Goal: Information Seeking & Learning: Learn about a topic

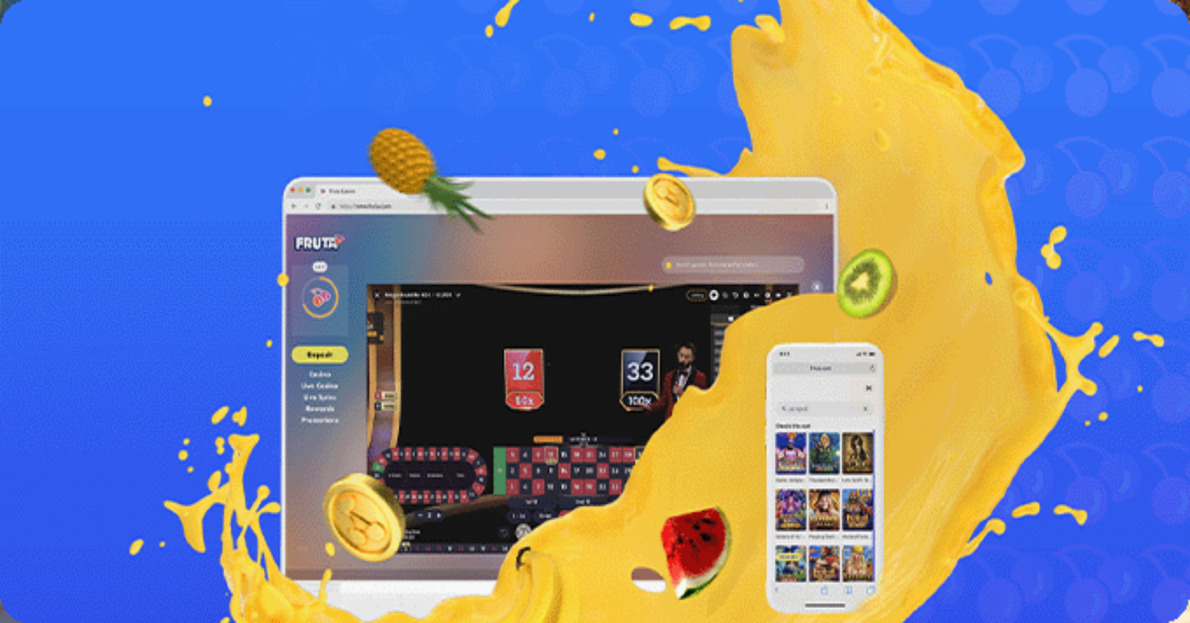
click at [108, 54] on button "Kirjaudu" at bounding box center [89, 47] width 42 height 14
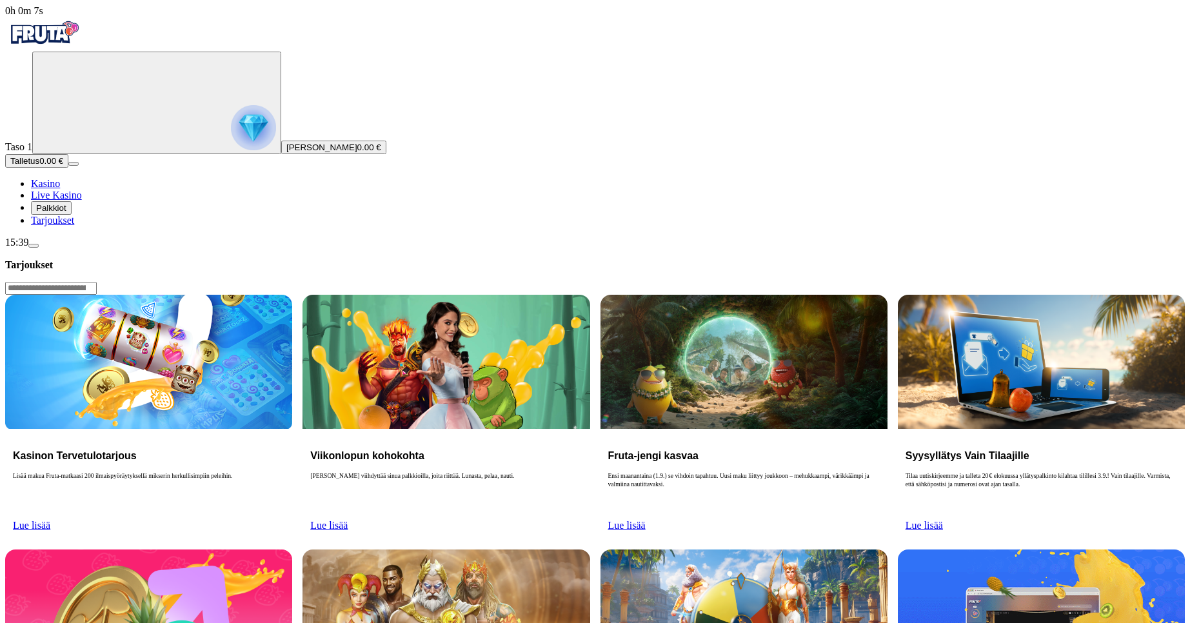
click at [66, 213] on span "Palkkiot" at bounding box center [51, 208] width 30 height 10
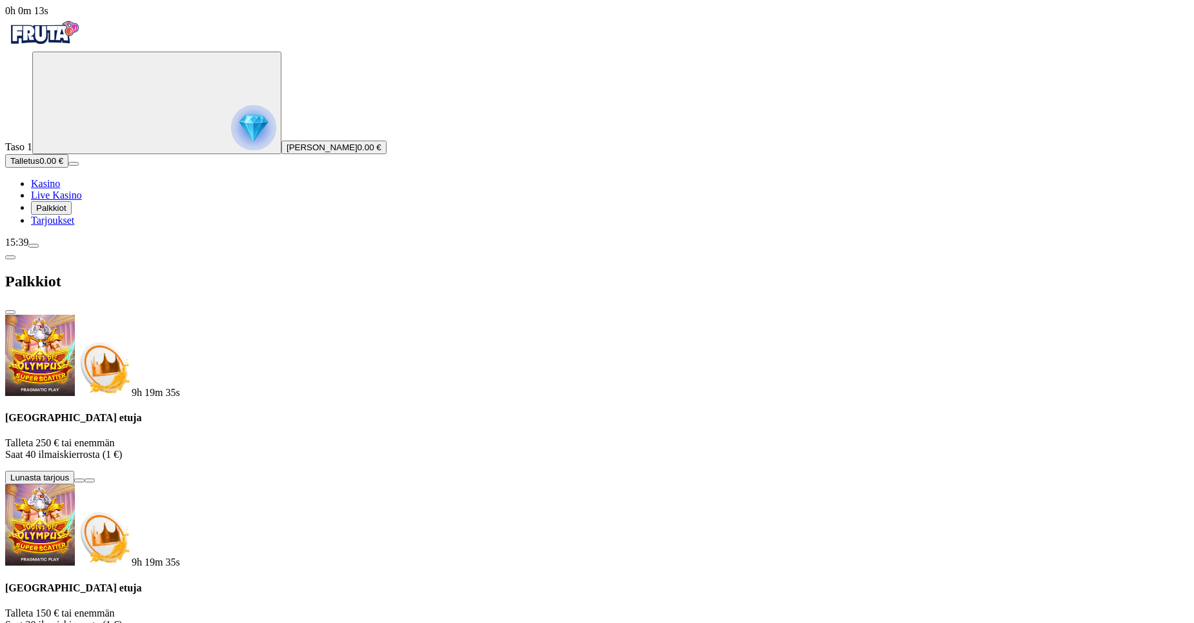
click at [10, 312] on span "close icon" at bounding box center [10, 312] width 0 height 0
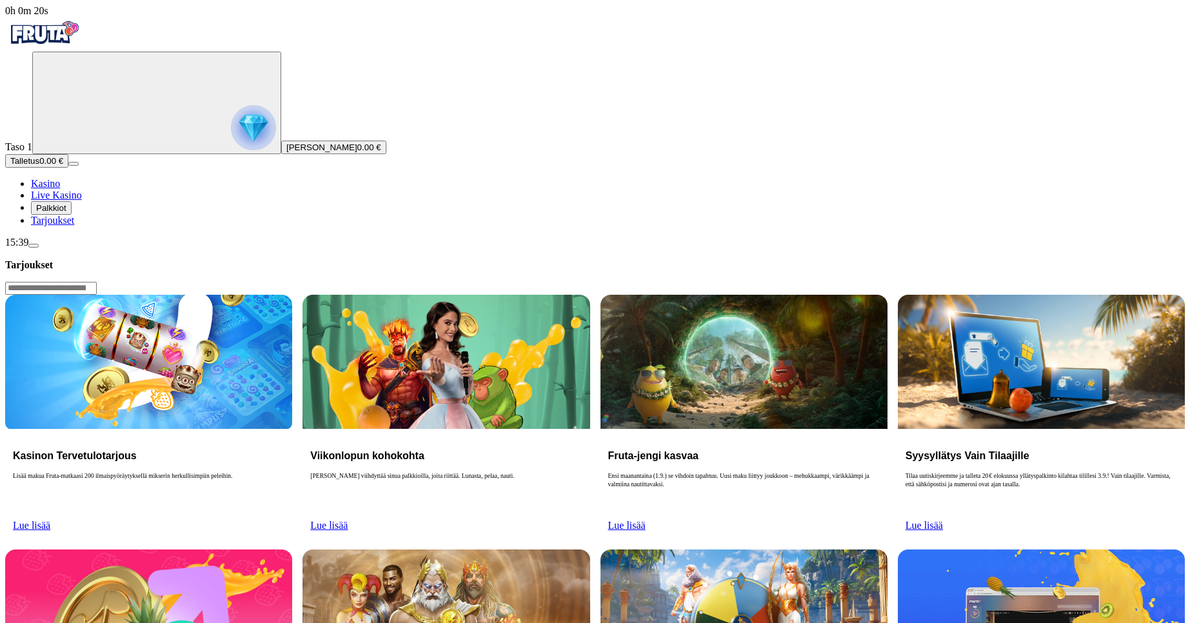
click at [348, 520] on link "Lue lisää" at bounding box center [328, 525] width 37 height 11
